Goal: Task Accomplishment & Management: Complete application form

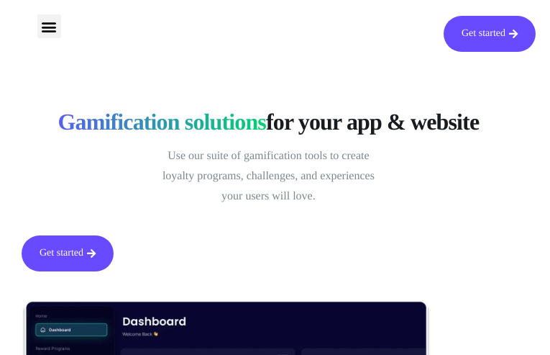
type input "dpgtJMYcaW"
type input "[EMAIL_ADDRESS][DOMAIN_NAME]"
type input "cezKVfNO"
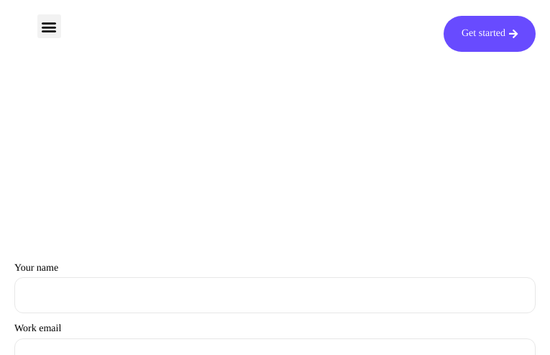
type input "WAAFgGejwxB"
type input "[EMAIL_ADDRESS][DOMAIN_NAME]"
type input "XVRlDsFLmn"
type input "xYbOcmljRGnu"
type input "[EMAIL_ADDRESS][DOMAIN_NAME]"
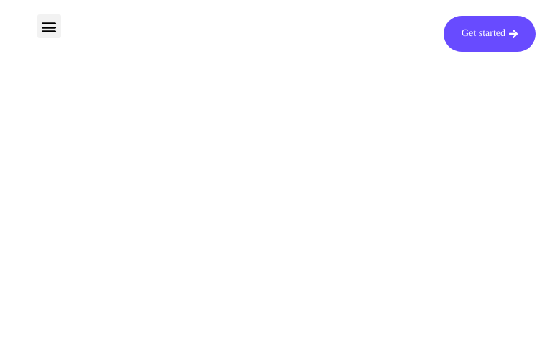
type input "kOCLegGuOLdvs"
